Goal: Task Accomplishment & Management: Manage account settings

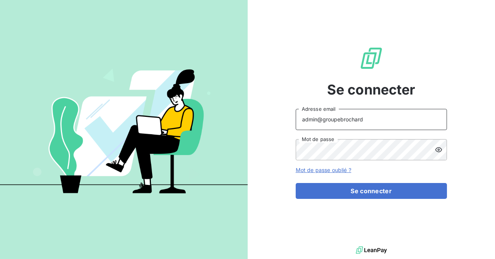
click at [348, 117] on input "admin@groupebrochard" at bounding box center [371, 119] width 151 height 21
click at [381, 117] on input "admin@groupebrochard" at bounding box center [371, 119] width 151 height 21
type input "admin@tiptoptapis"
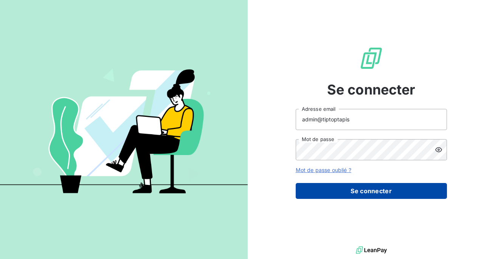
click at [352, 188] on button "Se connecter" at bounding box center [371, 191] width 151 height 16
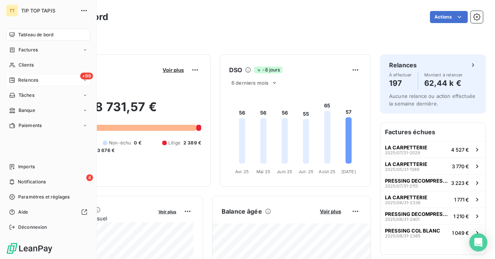
click at [36, 83] on span "Relances" at bounding box center [28, 80] width 20 height 7
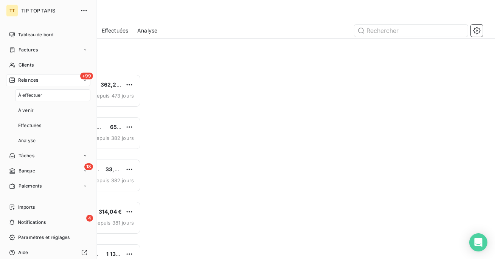
scroll to position [185, 105]
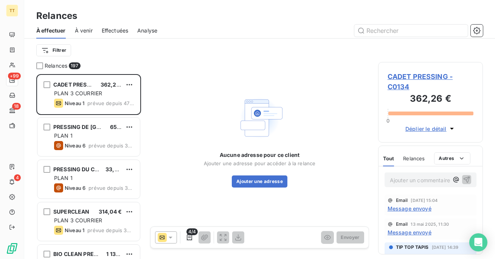
click at [111, 30] on span "Effectuées" at bounding box center [115, 31] width 27 height 8
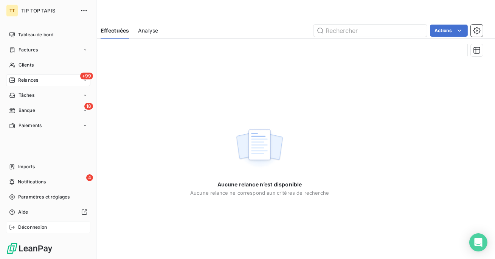
click at [29, 226] on span "Déconnexion" at bounding box center [32, 227] width 29 height 7
